Goal: Entertainment & Leisure: Consume media (video, audio)

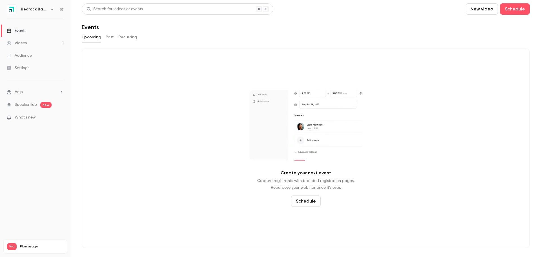
click at [34, 45] on link "Videos 1" at bounding box center [35, 43] width 70 height 12
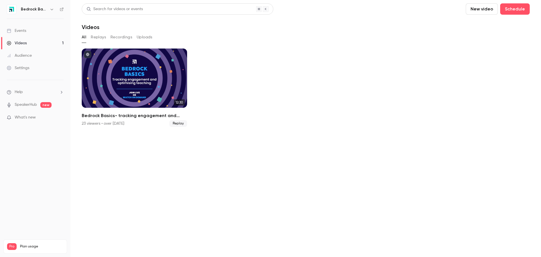
click at [26, 56] on div "Audience" at bounding box center [19, 56] width 25 height 6
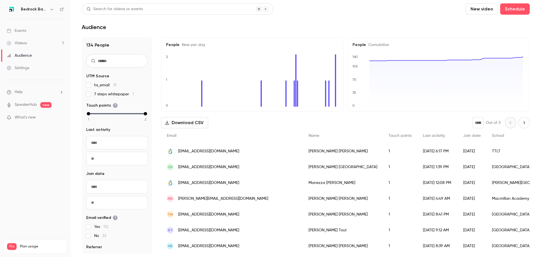
click at [44, 10] on h6 "Bedrock Basics" at bounding box center [34, 9] width 26 height 6
click at [53, 8] on icon "button" at bounding box center [52, 9] width 5 height 5
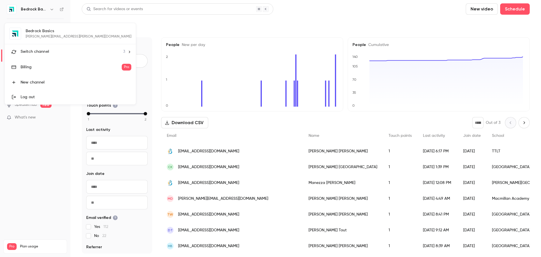
click at [47, 49] on span "Switch channel" at bounding box center [35, 52] width 28 height 6
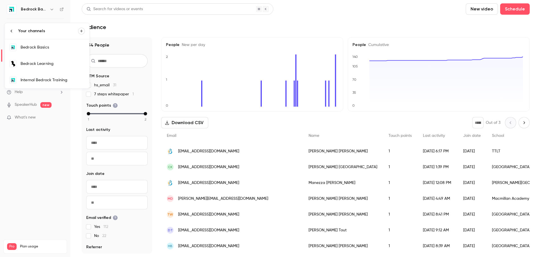
click at [48, 65] on div "Bedrock Learning" at bounding box center [53, 64] width 64 height 6
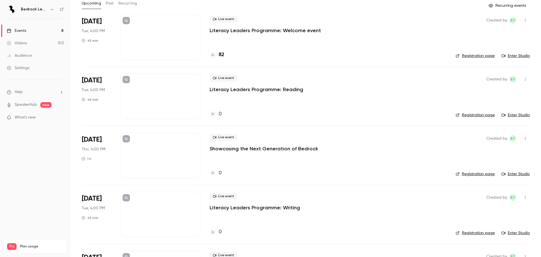
scroll to position [28, 0]
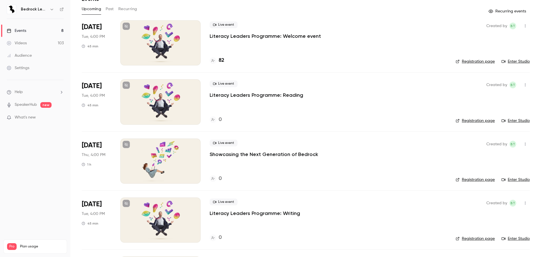
click at [109, 8] on button "Past" at bounding box center [110, 9] width 8 height 9
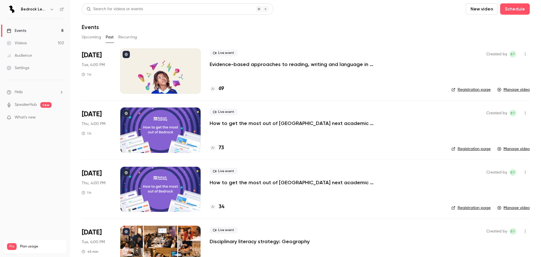
click at [157, 64] on div at bounding box center [160, 70] width 80 height 45
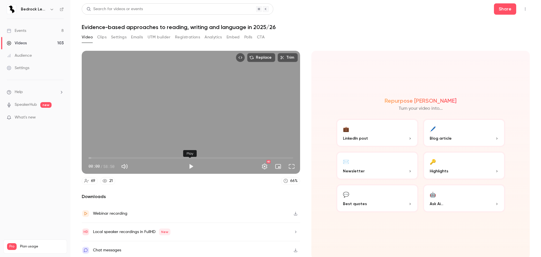
click at [190, 165] on button "Play" at bounding box center [190, 166] width 11 height 11
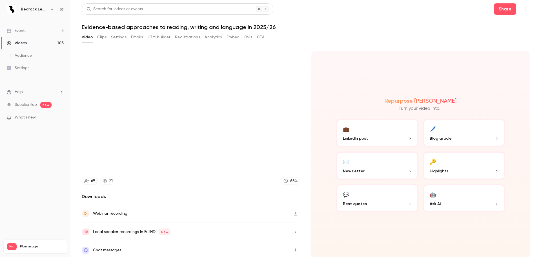
scroll to position [1, 0]
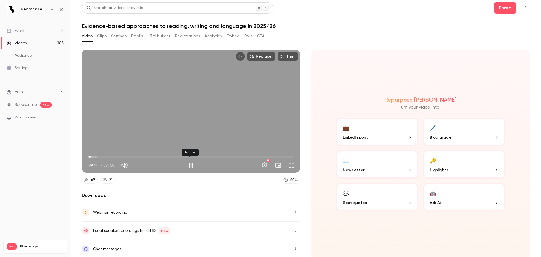
click at [191, 162] on button "Pause" at bounding box center [190, 164] width 11 height 11
type input "**"
